Goal: Task Accomplishment & Management: Manage account settings

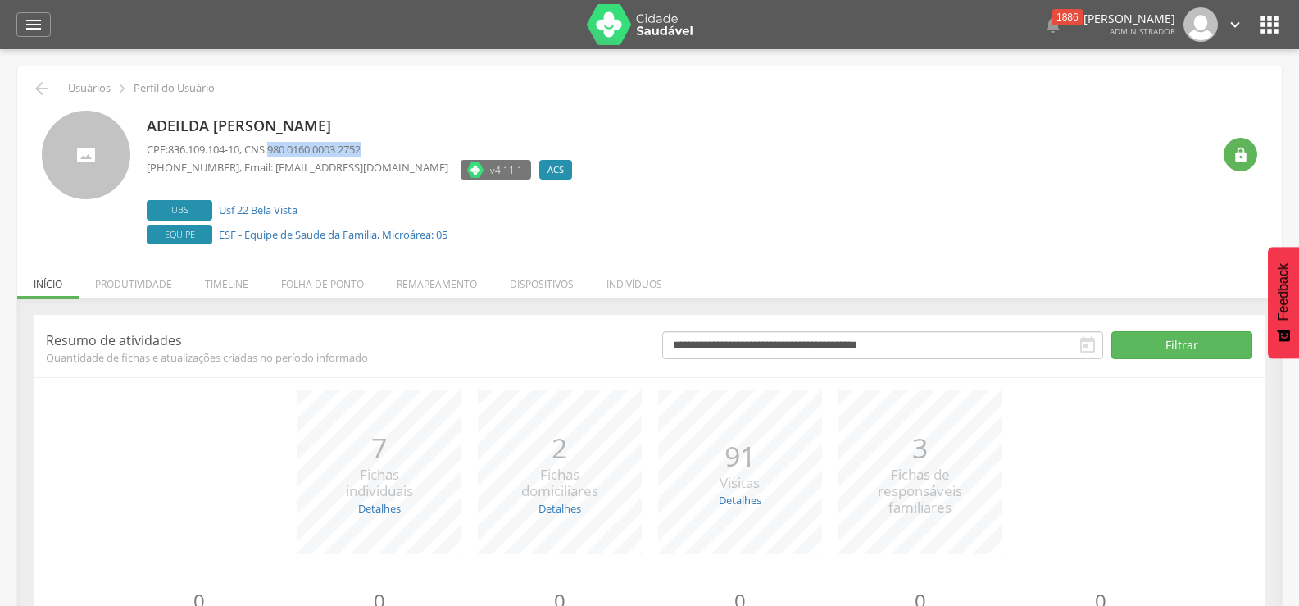
drag, startPoint x: 278, startPoint y: 148, endPoint x: 388, endPoint y: 143, distance: 110.0
click at [388, 143] on p "CPF: 836.109.104-10 , CNS: 980 0160 0003 2752" at bounding box center [364, 150] width 434 height 16
copy span "980 0160 0003 2752"
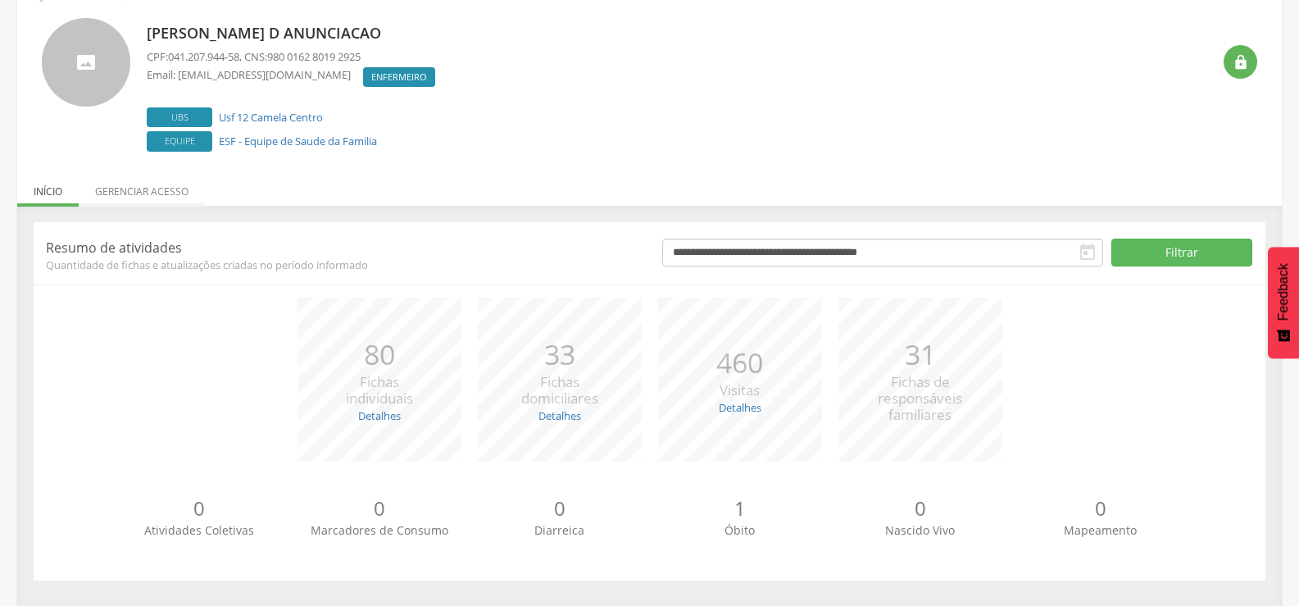
click at [135, 194] on li "Gerenciar acesso" at bounding box center [142, 187] width 126 height 39
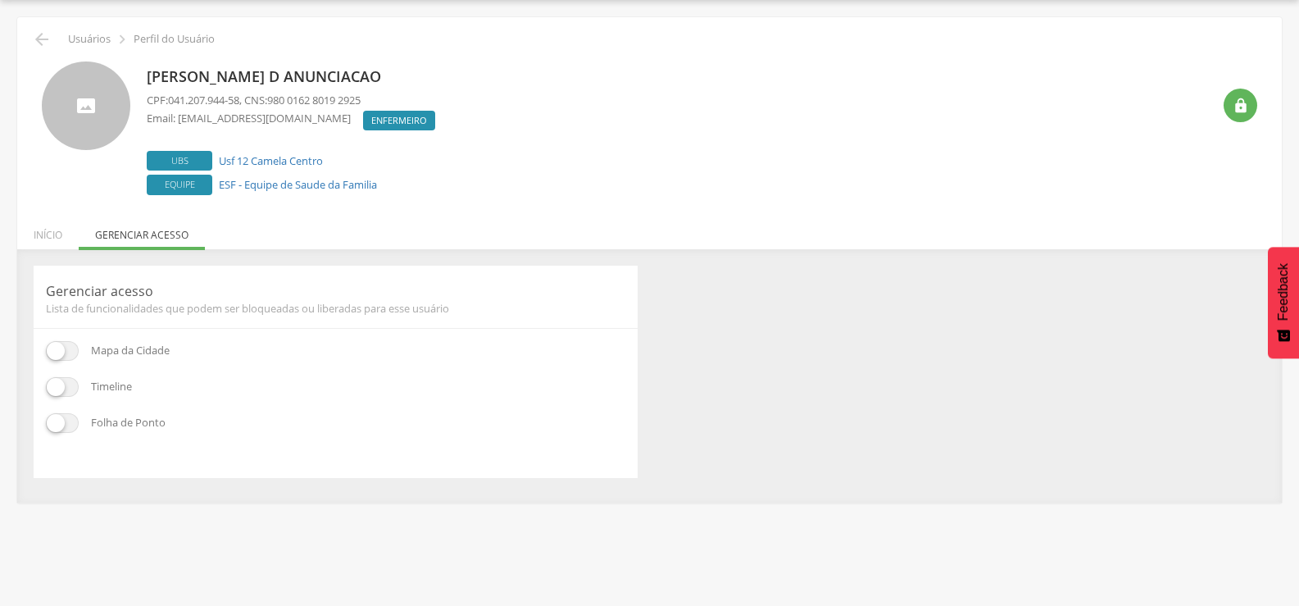
click at [152, 234] on ul "Início Produtividade Timeline Folha de ponto Remapeamento Gerenciar acesso Quar…" at bounding box center [649, 235] width 1265 height 14
click at [468, 219] on div " Usuários  Perfil do Usuário Amanda Pereira D Anunciacao CPF: 041.207.944-58 …" at bounding box center [649, 259] width 1265 height 485
click at [49, 238] on li "Início" at bounding box center [47, 230] width 61 height 39
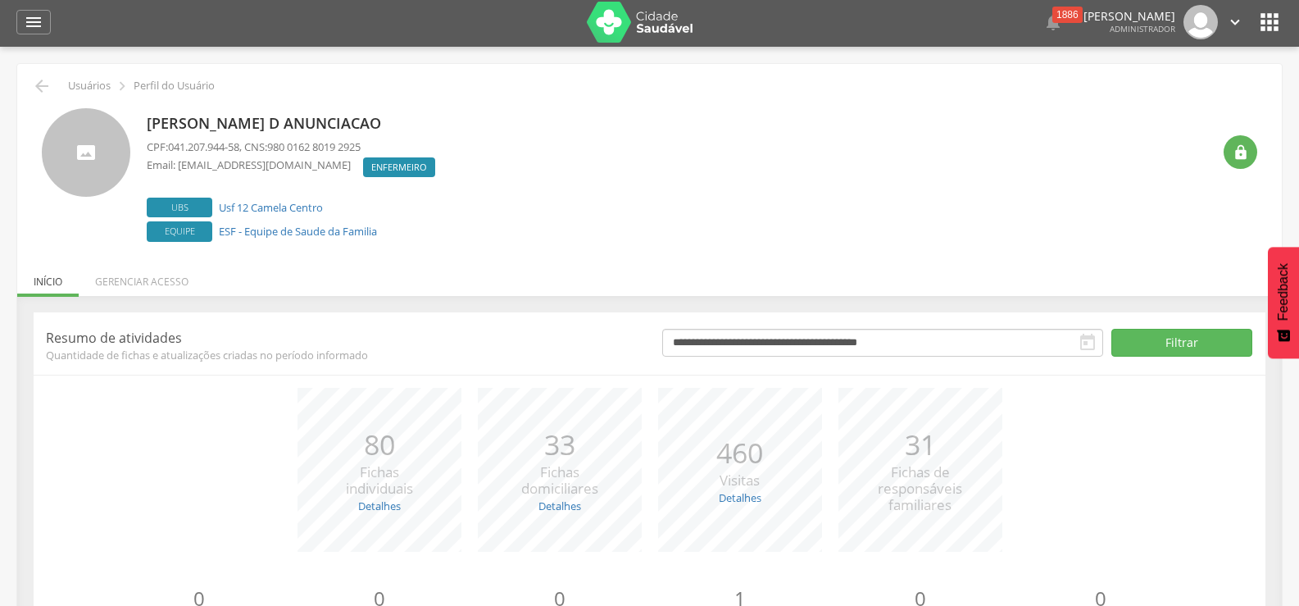
scroll to position [0, 0]
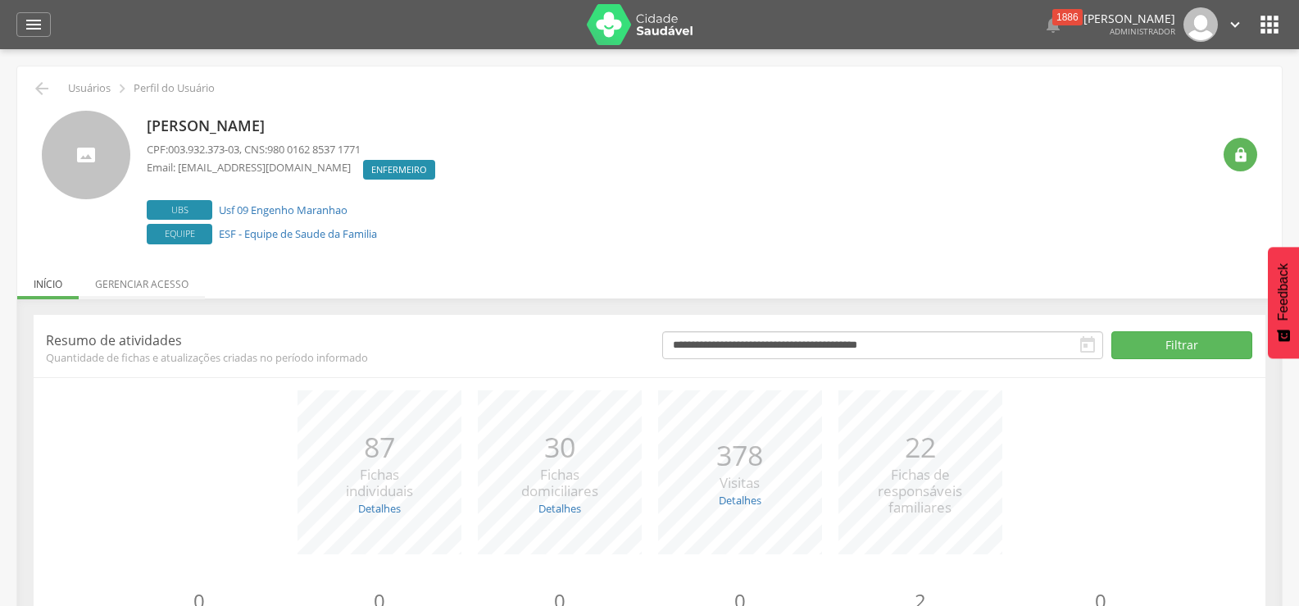
click at [148, 285] on li "Gerenciar acesso" at bounding box center [142, 280] width 126 height 39
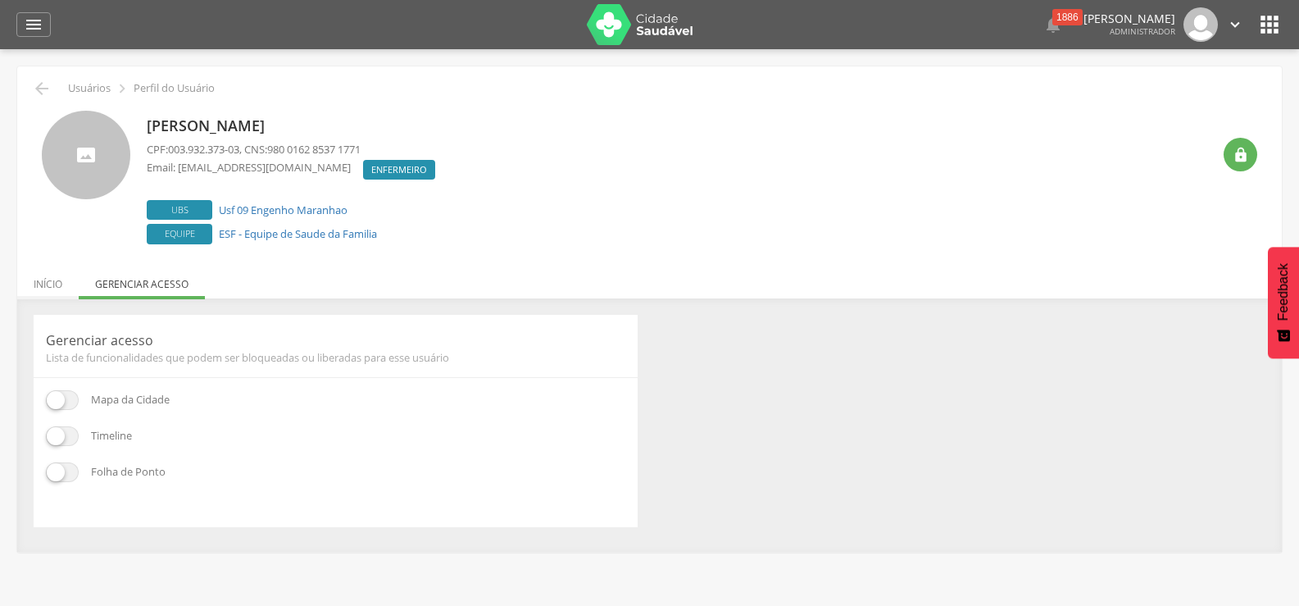
click at [45, 279] on li "Início" at bounding box center [47, 280] width 61 height 39
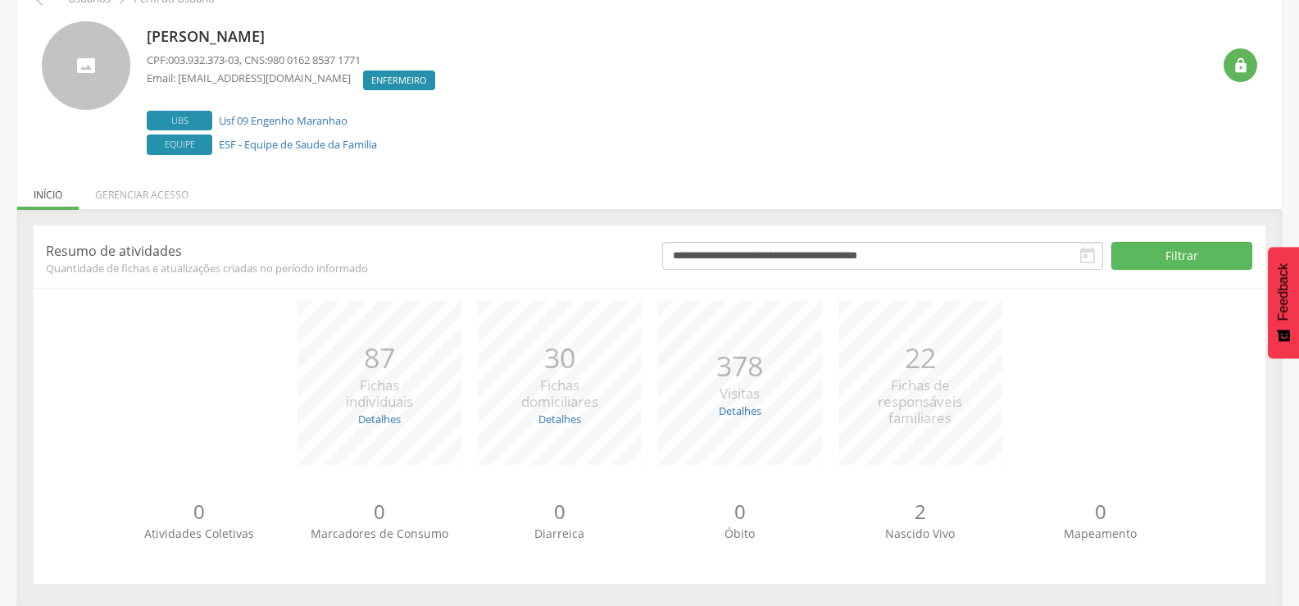
scroll to position [93, 0]
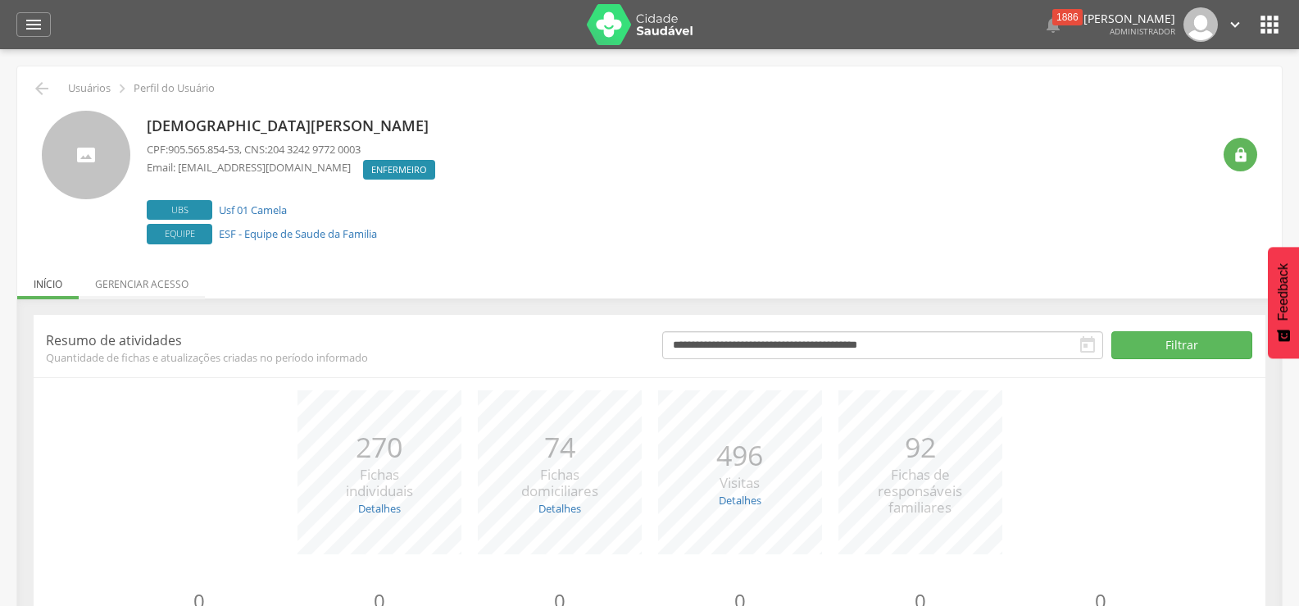
click at [148, 280] on li "Gerenciar acesso" at bounding box center [142, 280] width 126 height 39
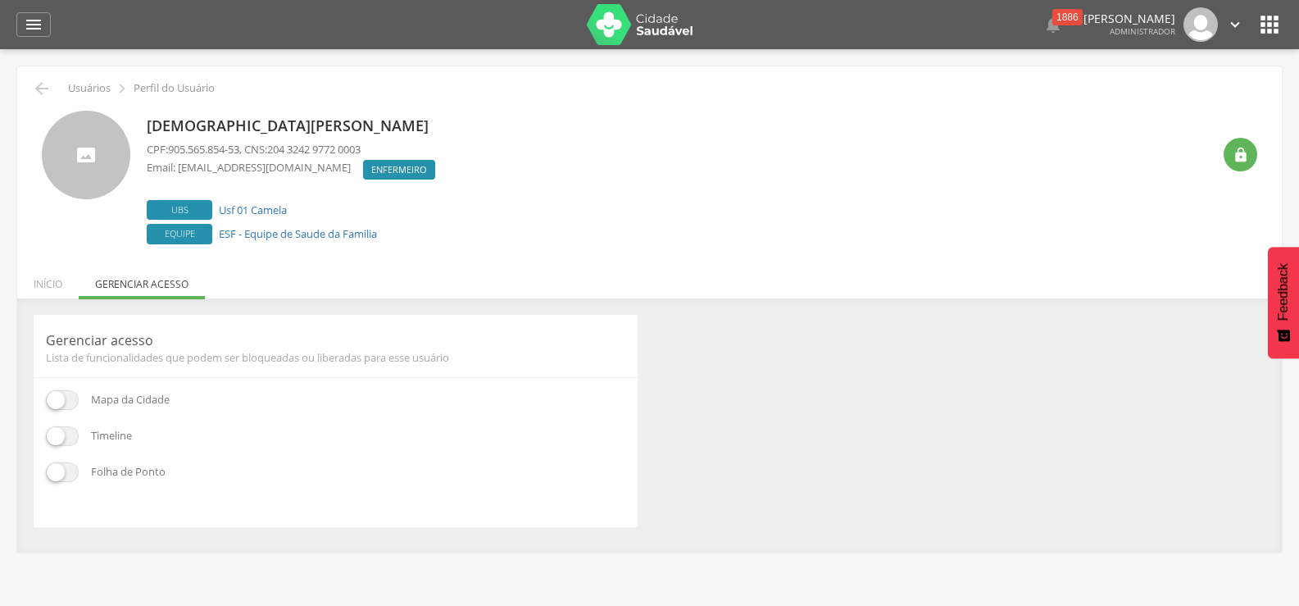
click at [61, 466] on span at bounding box center [62, 472] width 33 height 20
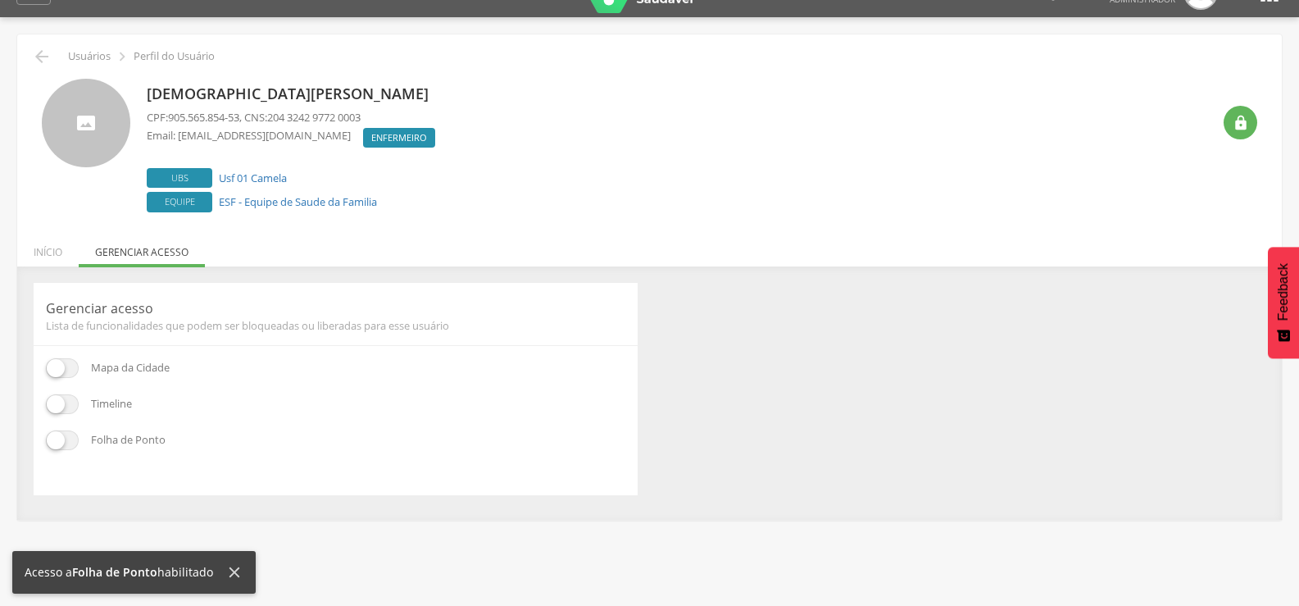
scroll to position [49, 0]
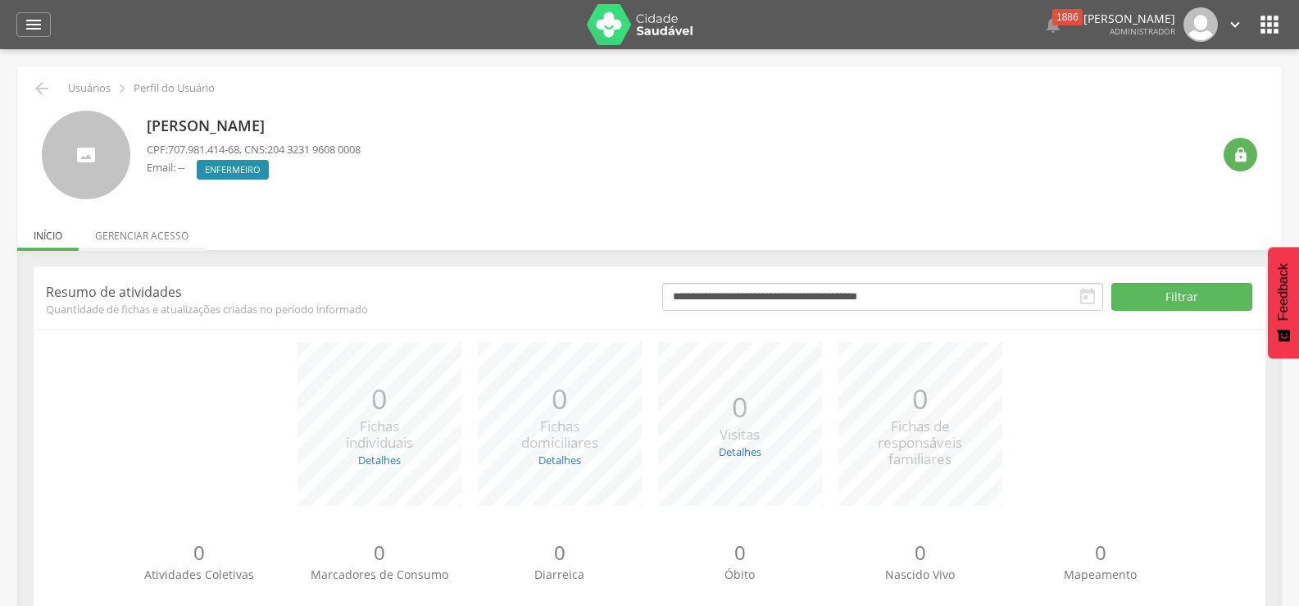
click at [149, 233] on li "Gerenciar acesso" at bounding box center [142, 231] width 126 height 39
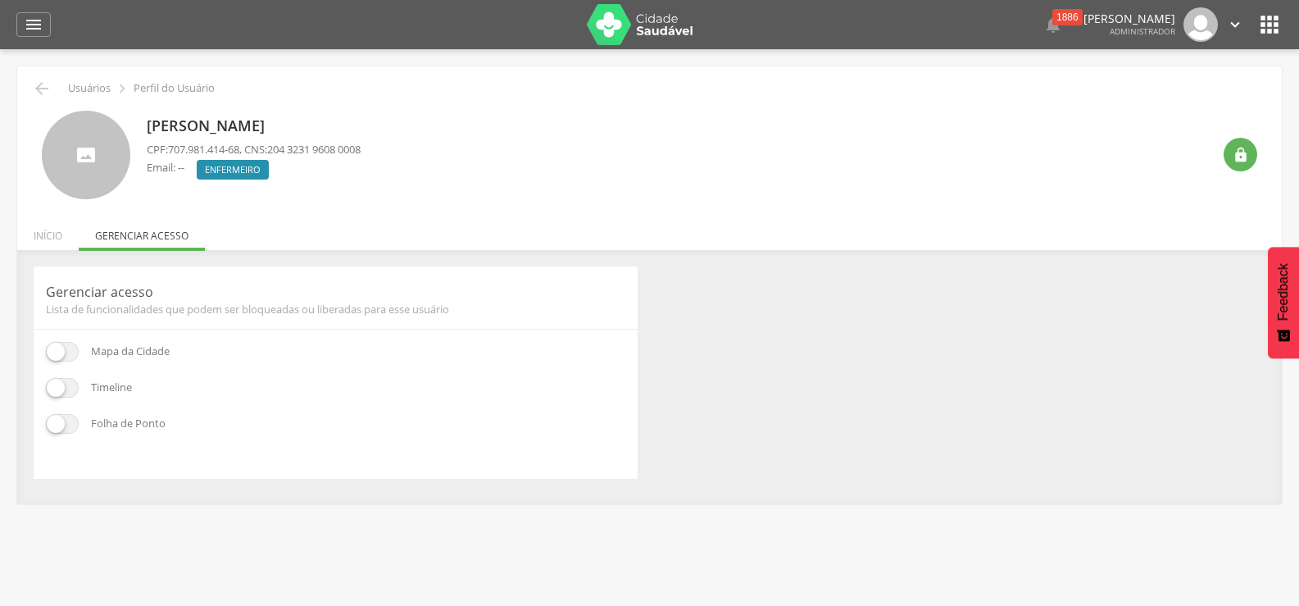
click at [70, 422] on span at bounding box center [62, 424] width 33 height 20
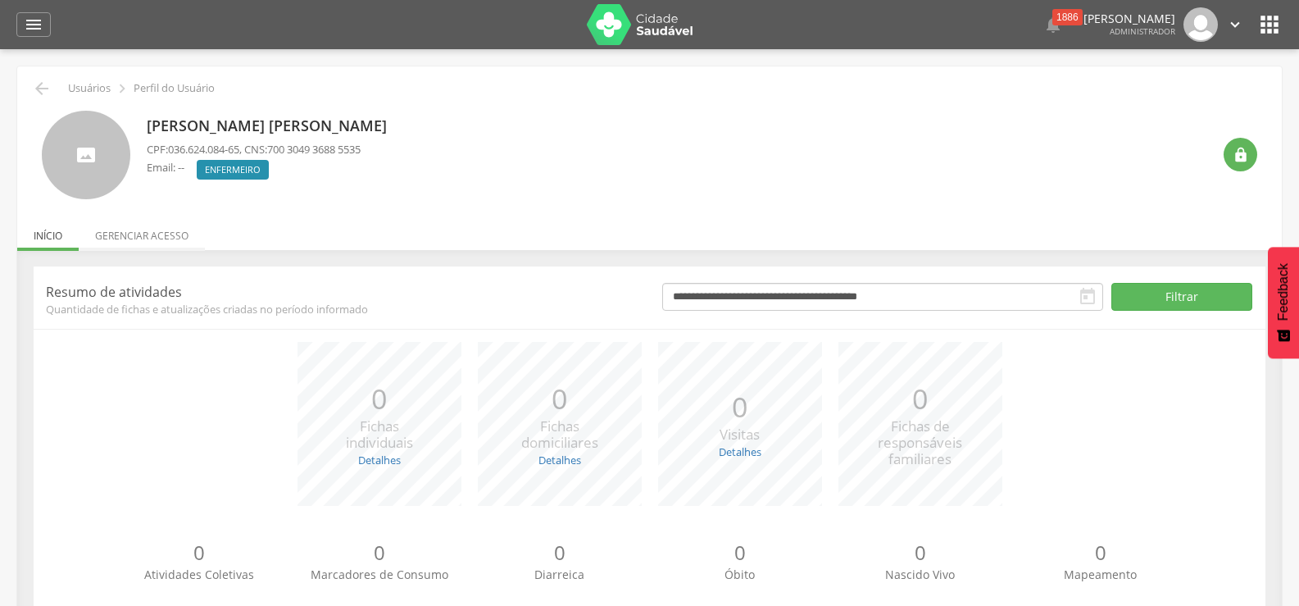
click at [171, 229] on li "Gerenciar acesso" at bounding box center [142, 231] width 126 height 39
click at [139, 239] on li "Gerenciar acesso" at bounding box center [142, 231] width 126 height 39
click at [143, 236] on li "Gerenciar acesso" at bounding box center [142, 231] width 126 height 39
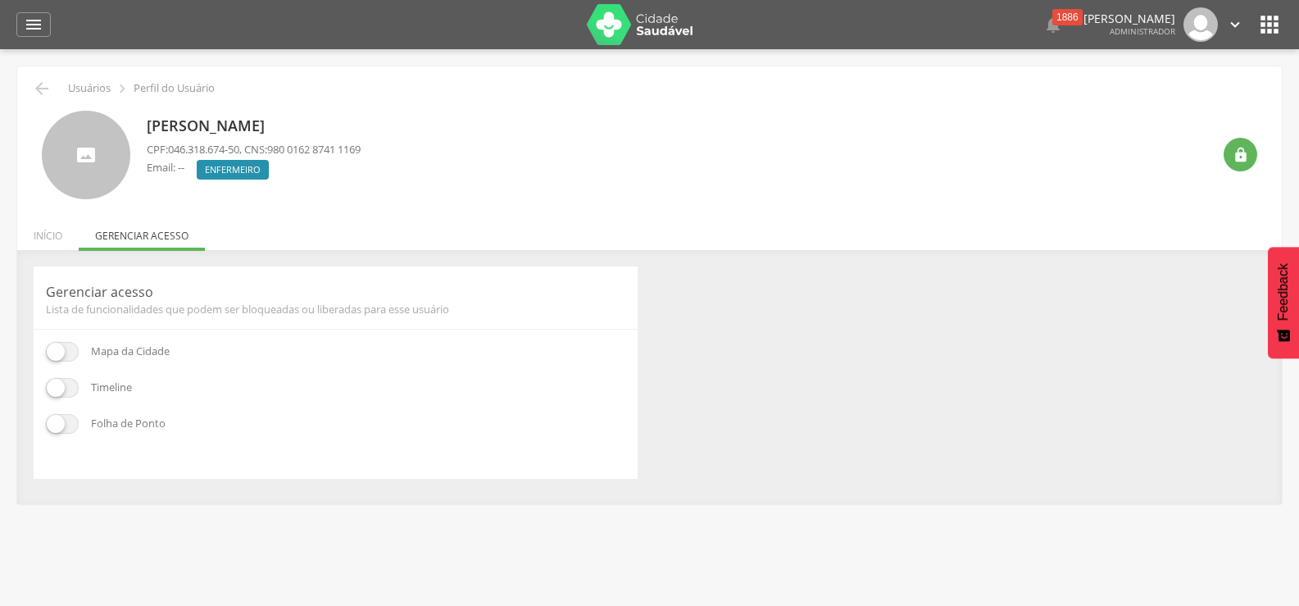
click at [72, 432] on span at bounding box center [62, 424] width 33 height 20
drag, startPoint x: 280, startPoint y: 145, endPoint x: 395, endPoint y: 154, distance: 115.1
click at [361, 154] on div "CPF: 046.318.674-50 , CNS: 980 0162 8741 1169 Email: -- vnull Enfermeiro Desati…" at bounding box center [254, 163] width 214 height 42
copy span "980 0162 8741 1169"
click at [46, 228] on li "Início" at bounding box center [47, 231] width 61 height 39
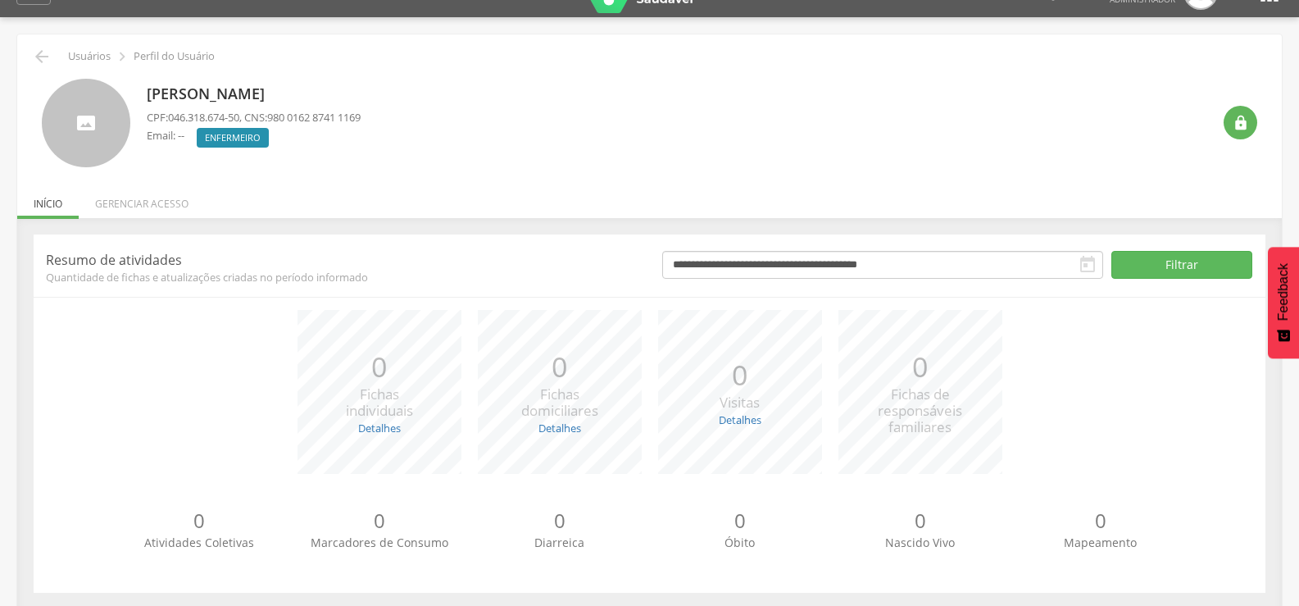
scroll to position [49, 0]
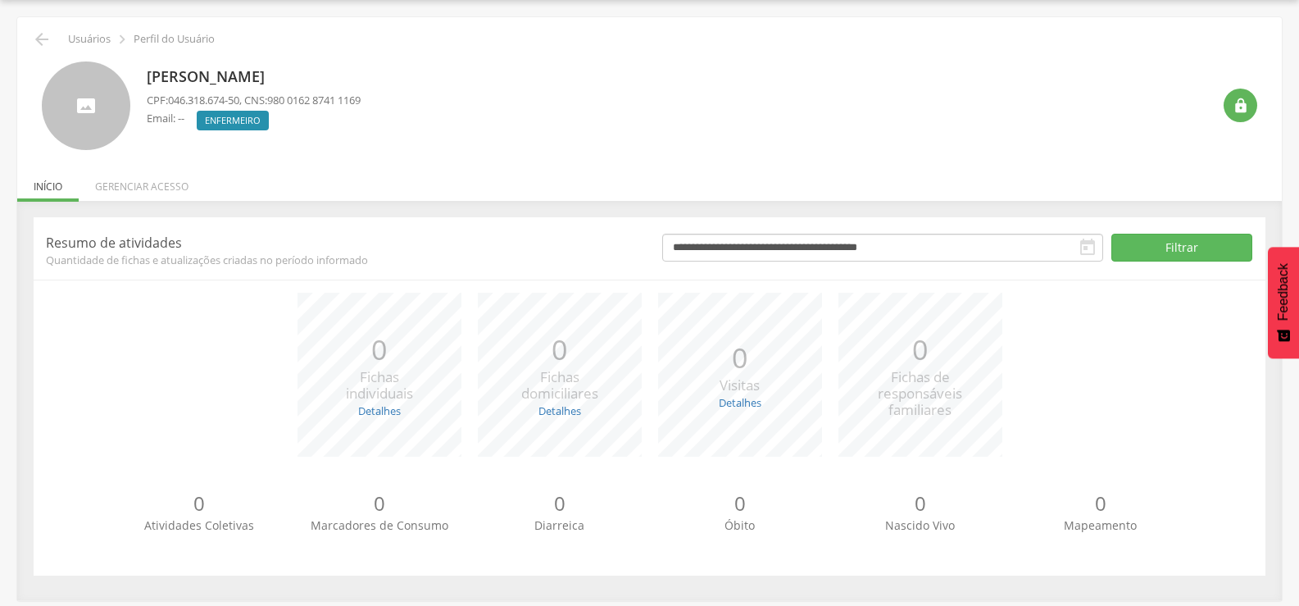
click at [1225, 117] on div "" at bounding box center [1235, 91] width 46 height 61
click at [1237, 116] on div "" at bounding box center [1241, 106] width 34 height 34
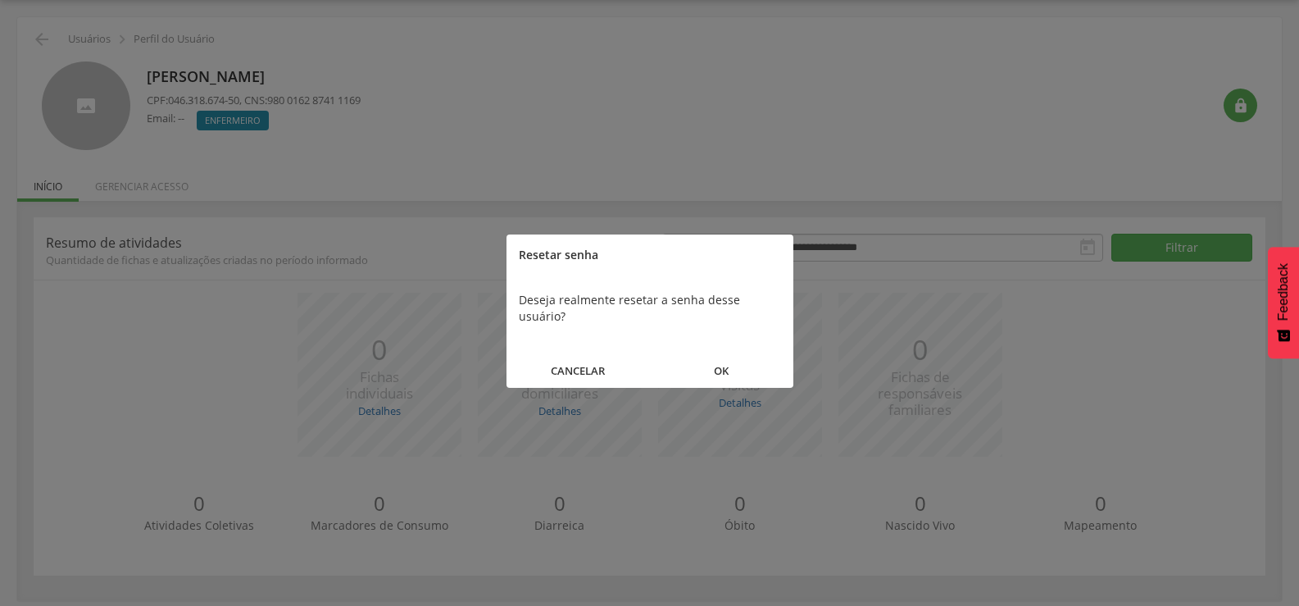
click at [926, 93] on div at bounding box center [649, 303] width 1299 height 606
click at [722, 353] on button "OK" at bounding box center [721, 370] width 143 height 35
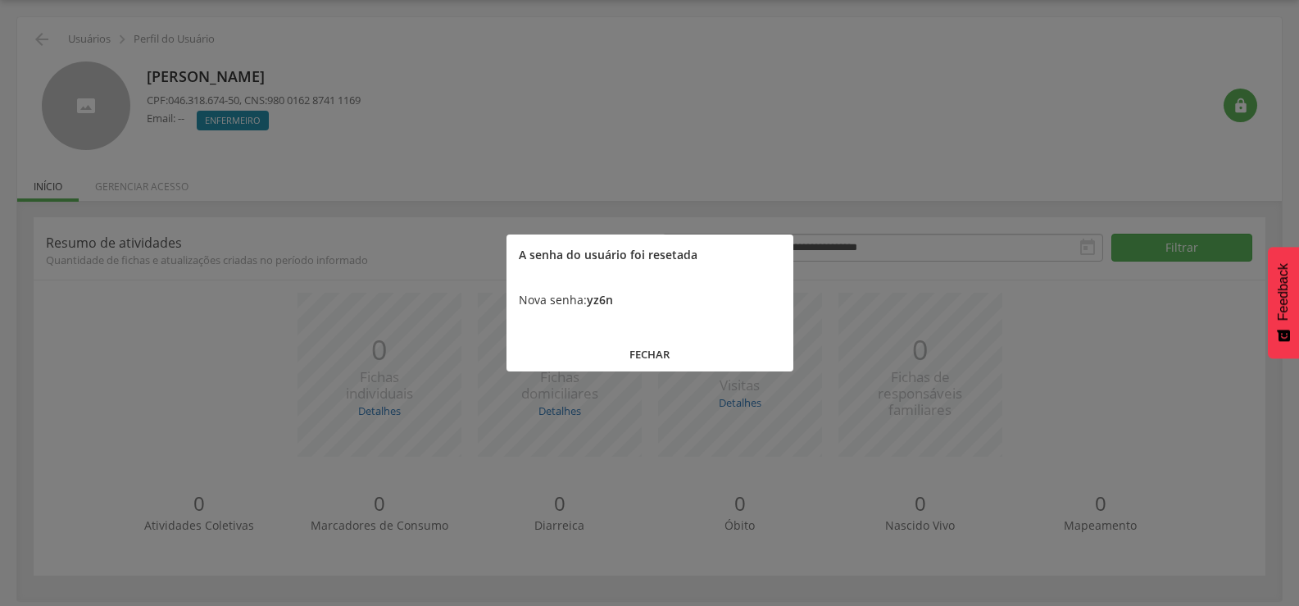
click at [652, 350] on button "FECHAR" at bounding box center [650, 354] width 287 height 35
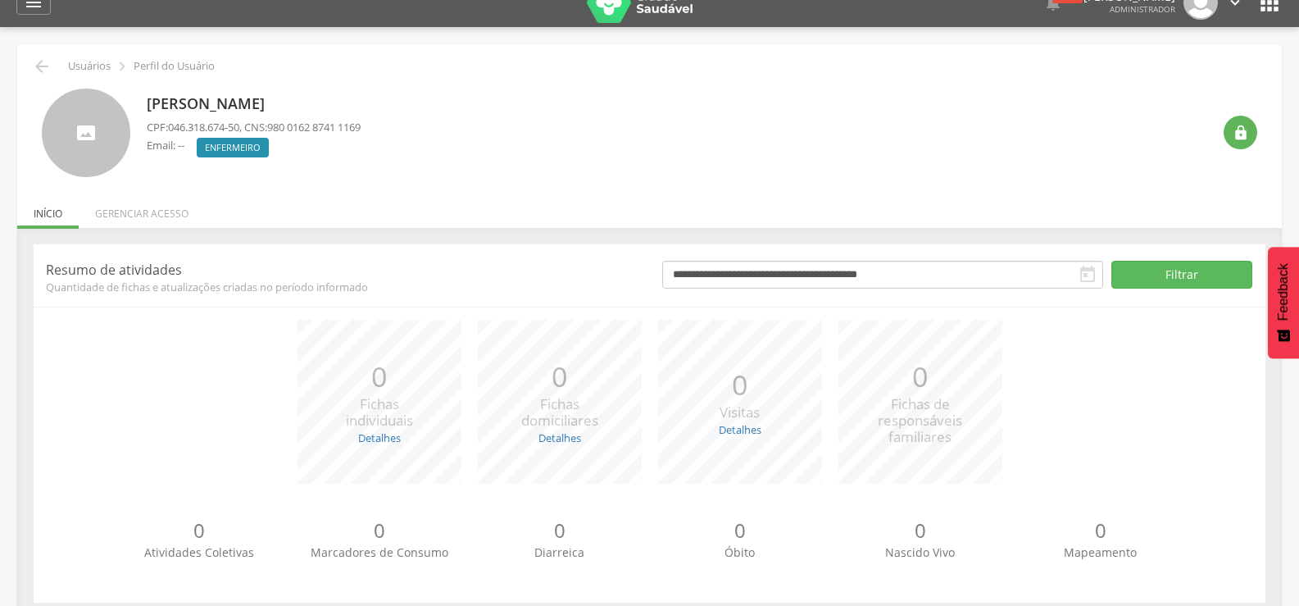
scroll to position [0, 0]
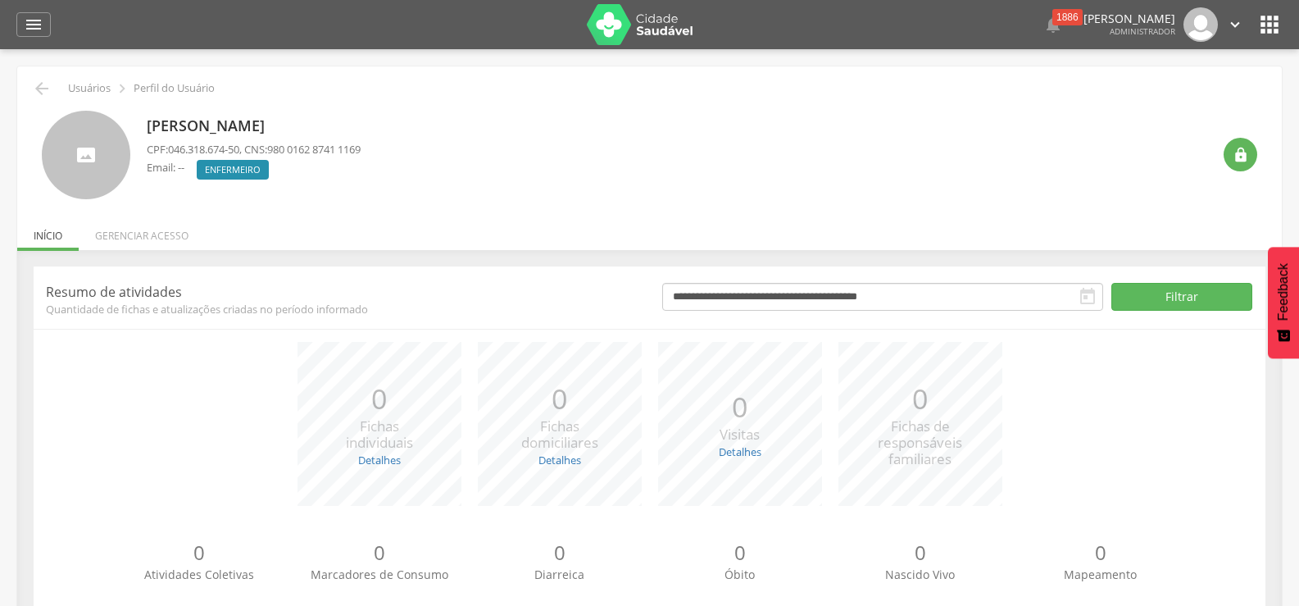
click at [1264, 25] on icon "" at bounding box center [1270, 24] width 26 height 26
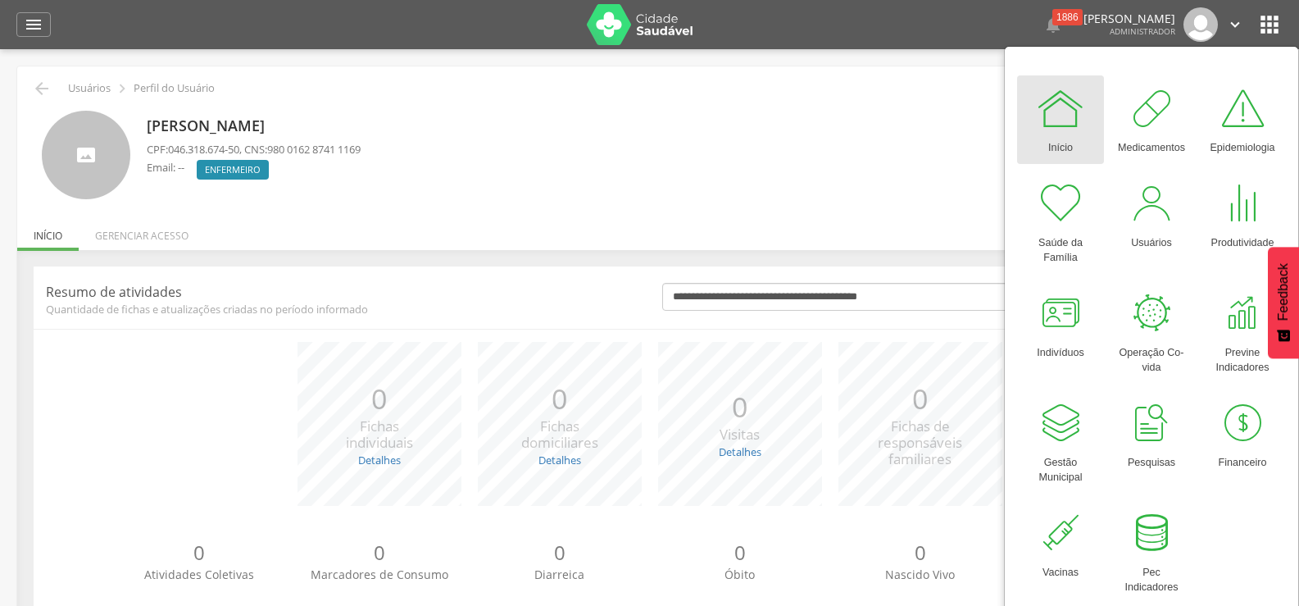
click at [1230, 20] on icon "" at bounding box center [1235, 25] width 18 height 18
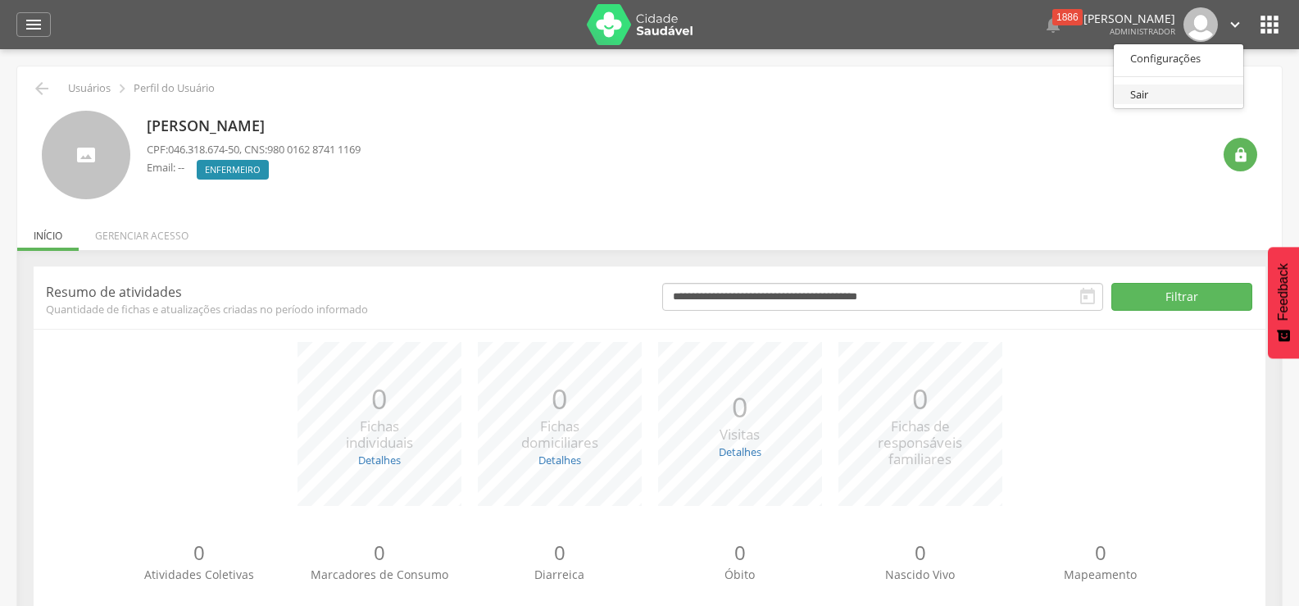
click at [1136, 93] on link "Sair" at bounding box center [1179, 94] width 130 height 20
